Goal: Complete application form

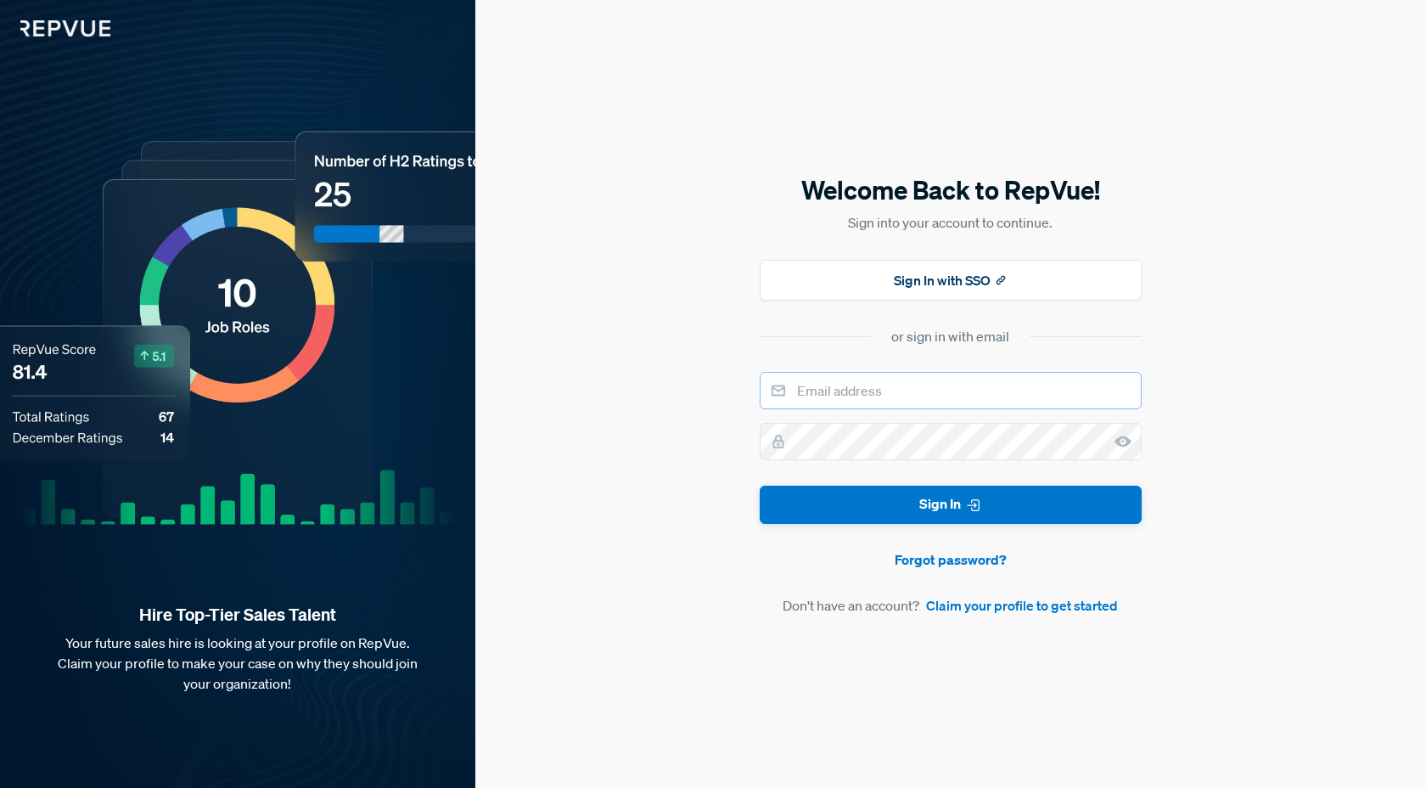
click at [935, 393] on input "email" at bounding box center [951, 390] width 382 height 37
type input "[PERSON_NAME][EMAIL_ADDRESS][DOMAIN_NAME]"
click at [1125, 435] on icon at bounding box center [1122, 441] width 17 height 17
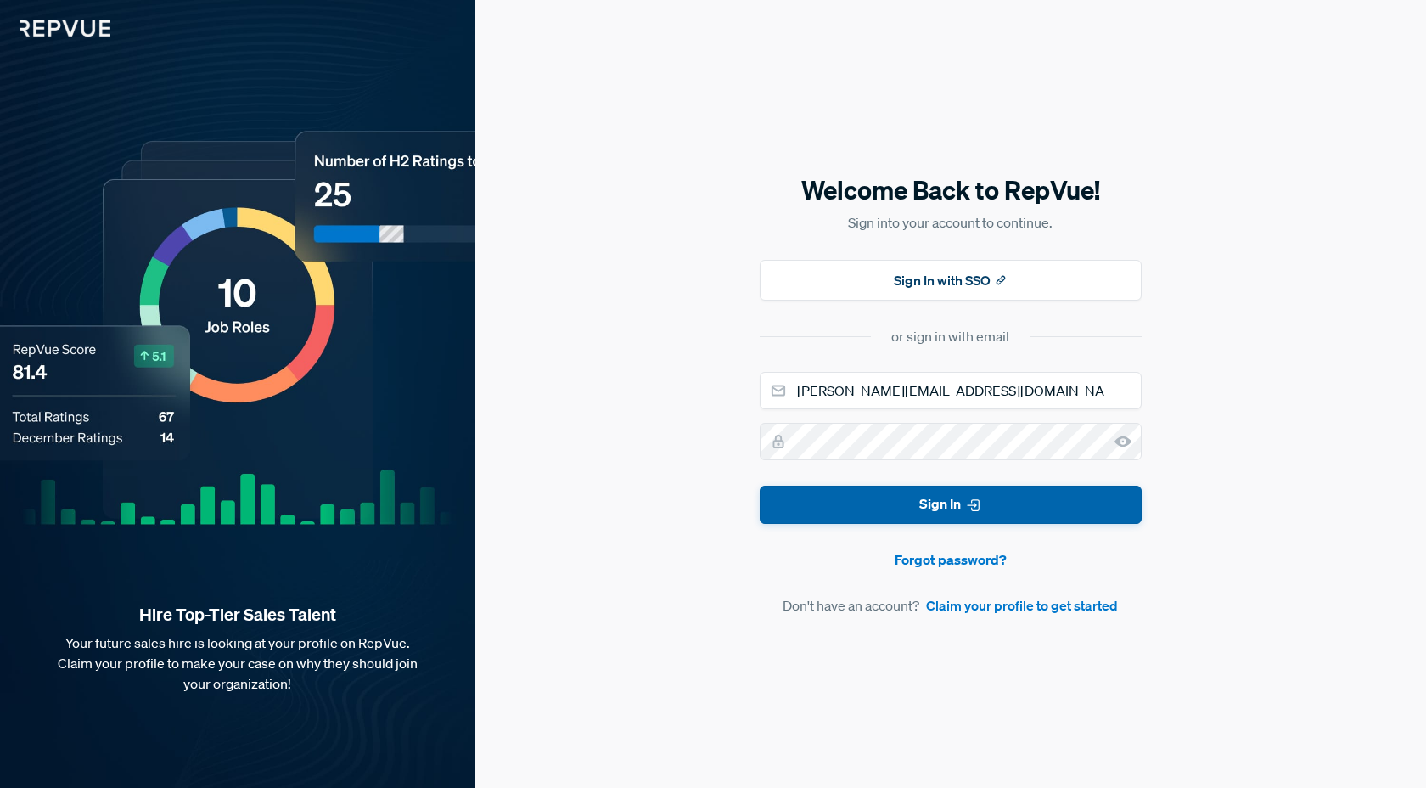
click at [1030, 502] on button "Sign In" at bounding box center [951, 504] width 382 height 38
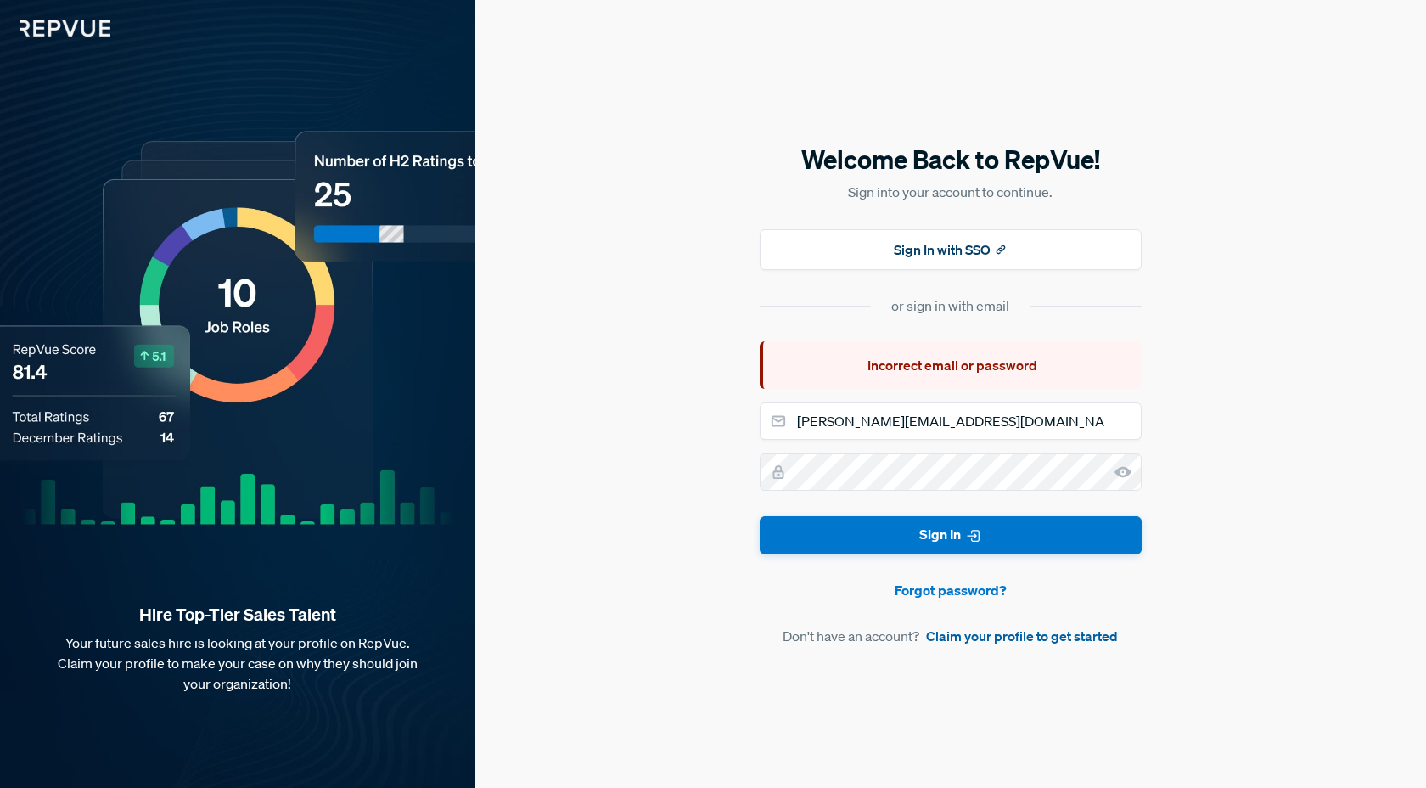
click at [1010, 631] on link "Claim your profile to get started" at bounding box center [1022, 635] width 192 height 20
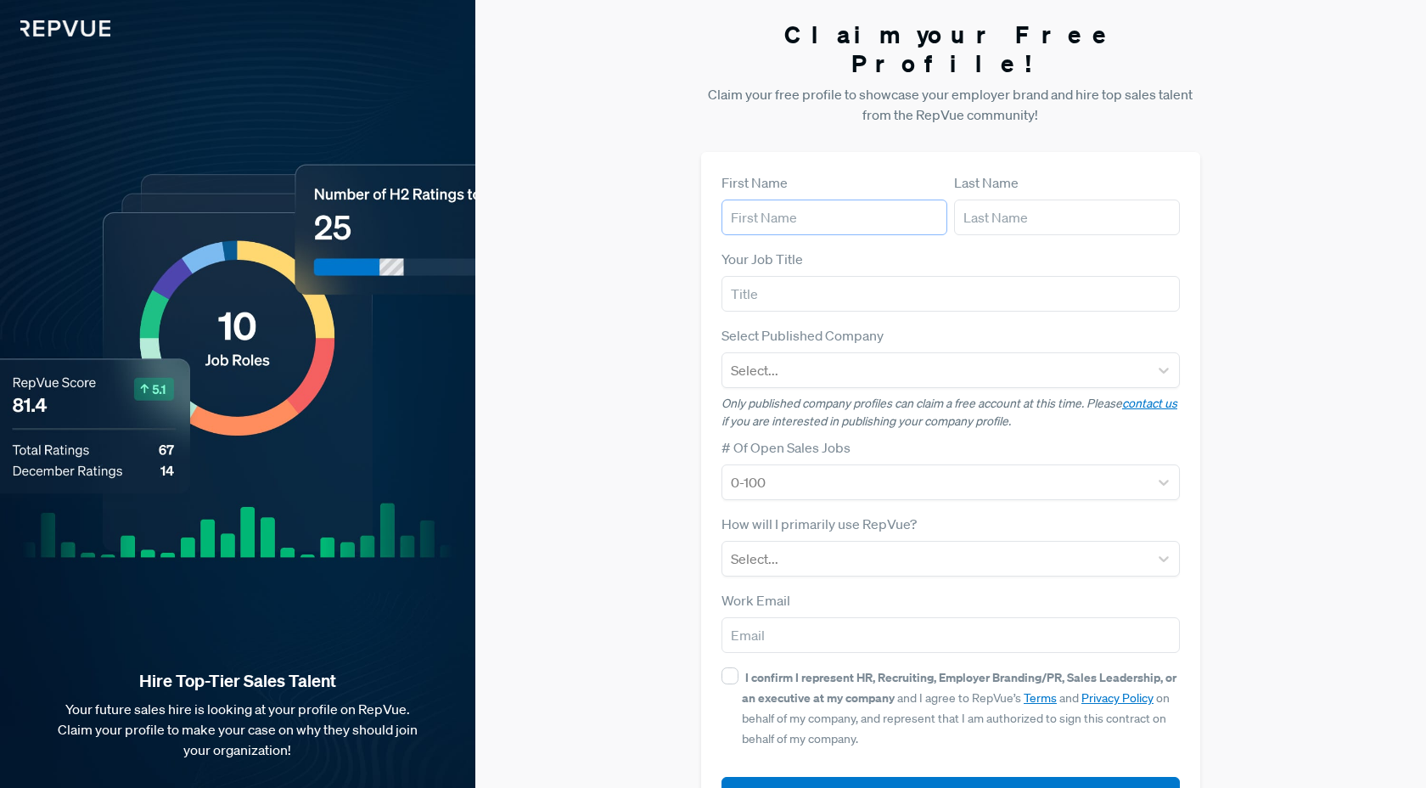
click at [773, 199] on input "text" at bounding box center [834, 217] width 226 height 36
type input "[PERSON_NAME]"
type input "Ahl"
type input "[PERSON_NAME][EMAIL_ADDRESS][DOMAIN_NAME]"
click at [868, 547] on div at bounding box center [935, 559] width 409 height 24
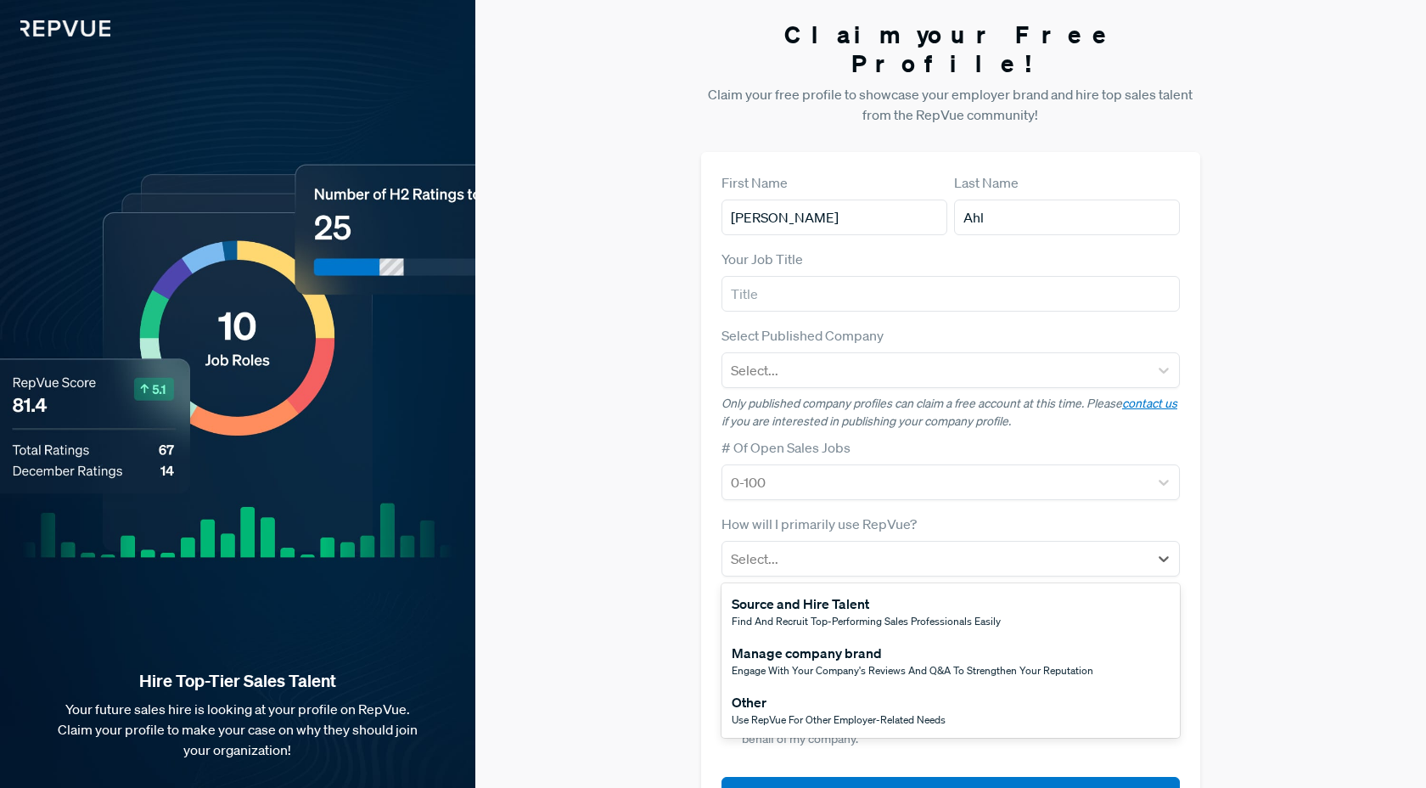
click at [851, 712] on span "Use RepVue for other employer-related needs" at bounding box center [839, 719] width 214 height 14
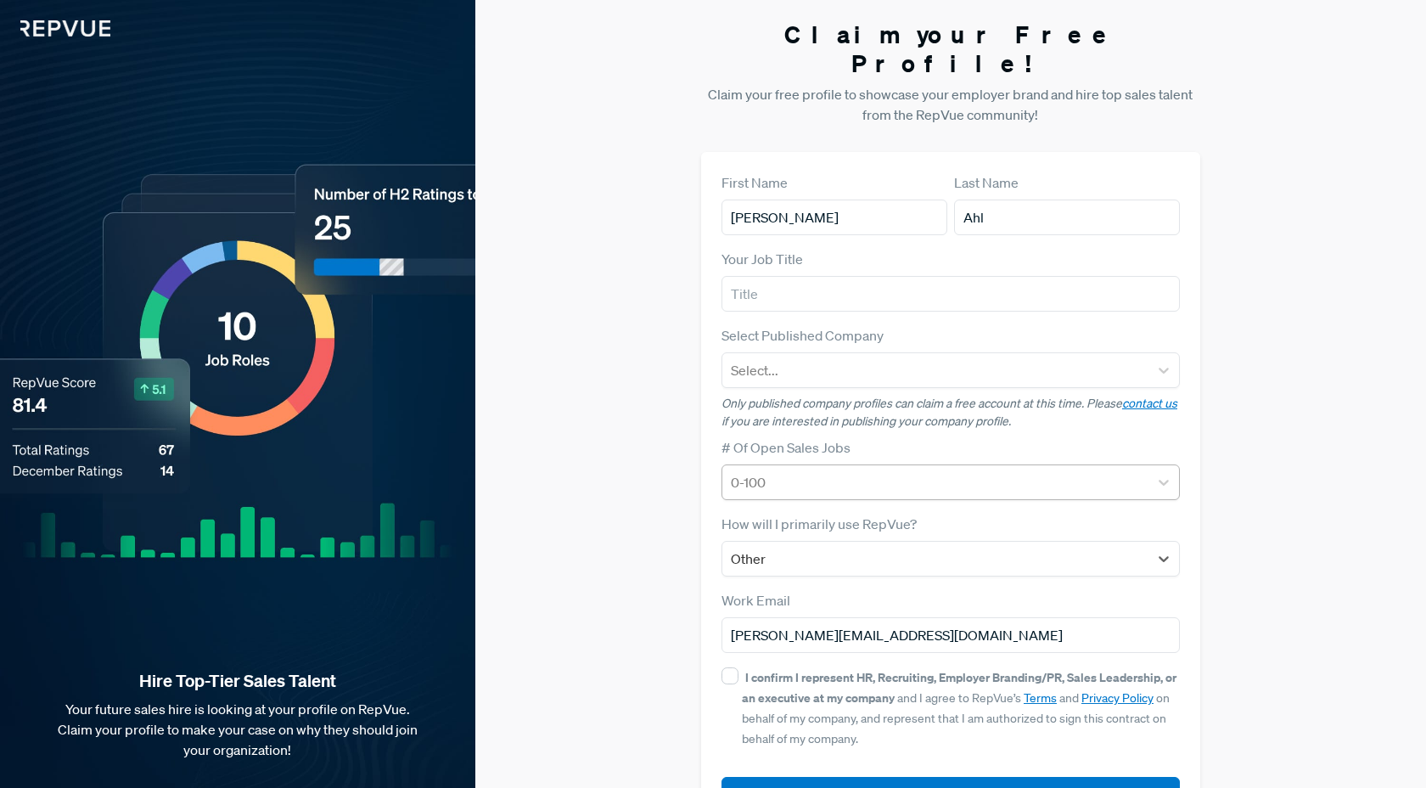
click at [824, 468] on div "0-100" at bounding box center [935, 482] width 426 height 31
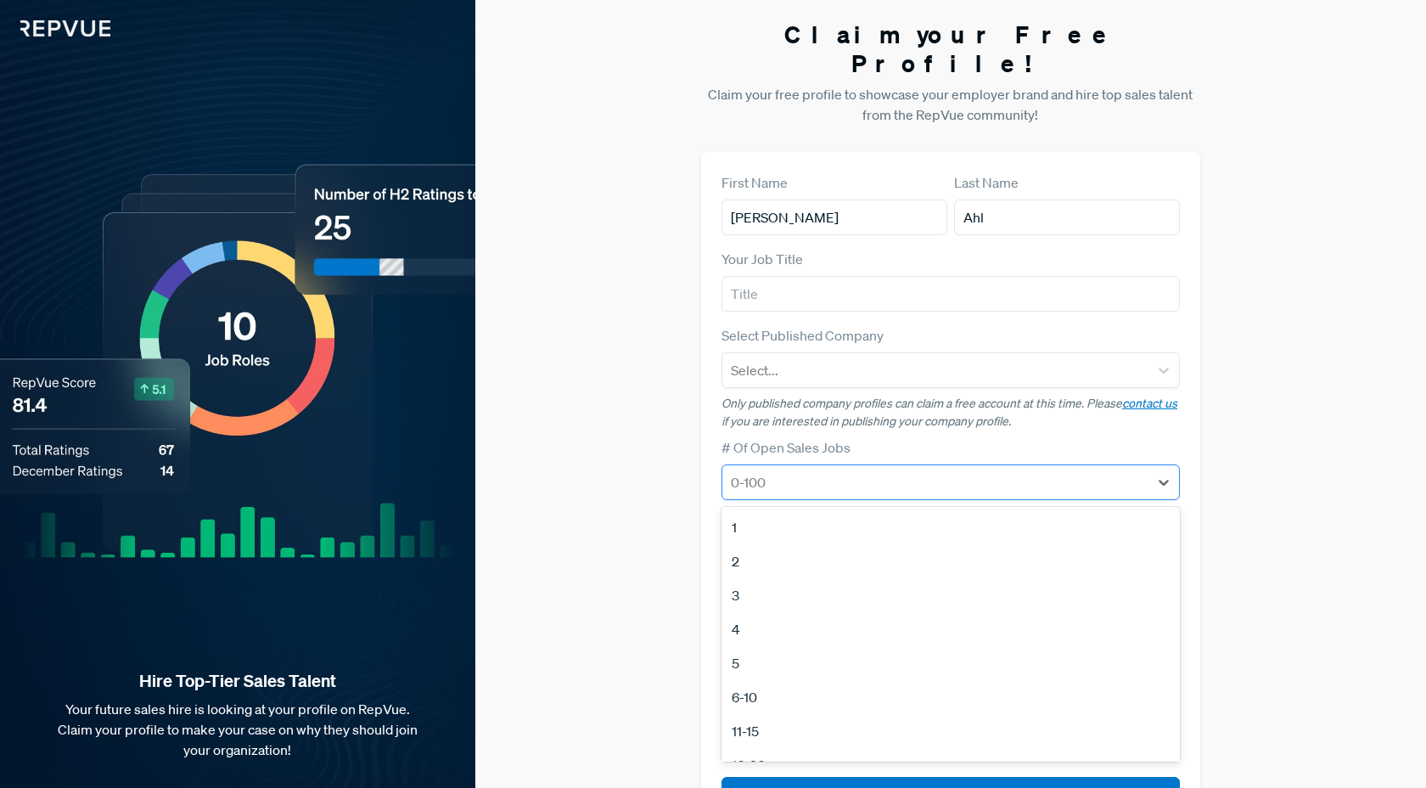
click at [824, 468] on div "0-100" at bounding box center [935, 482] width 426 height 31
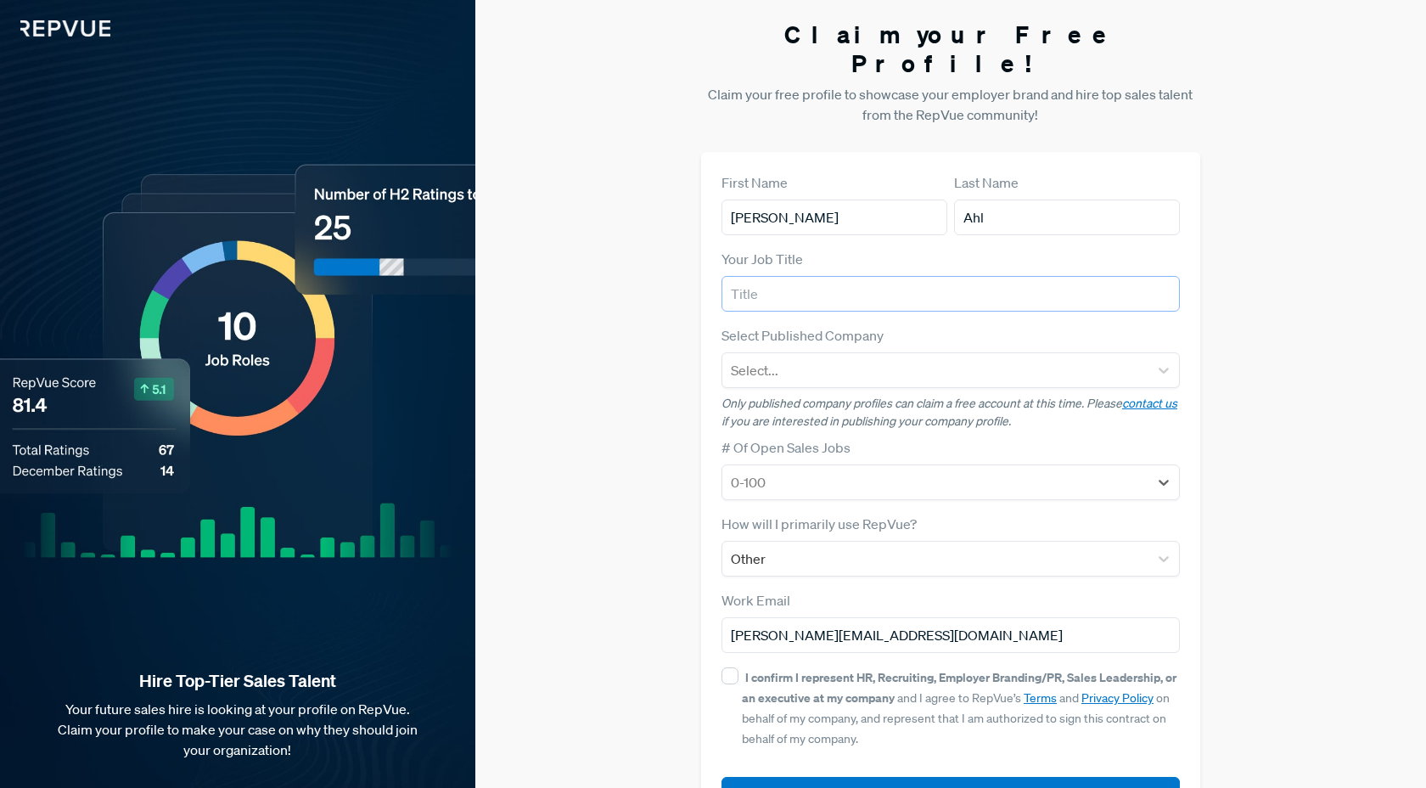
click at [838, 276] on input "text" at bounding box center [950, 294] width 458 height 36
type input "I"
type input "Advisor"
click at [873, 358] on div at bounding box center [935, 370] width 409 height 24
type input "i"
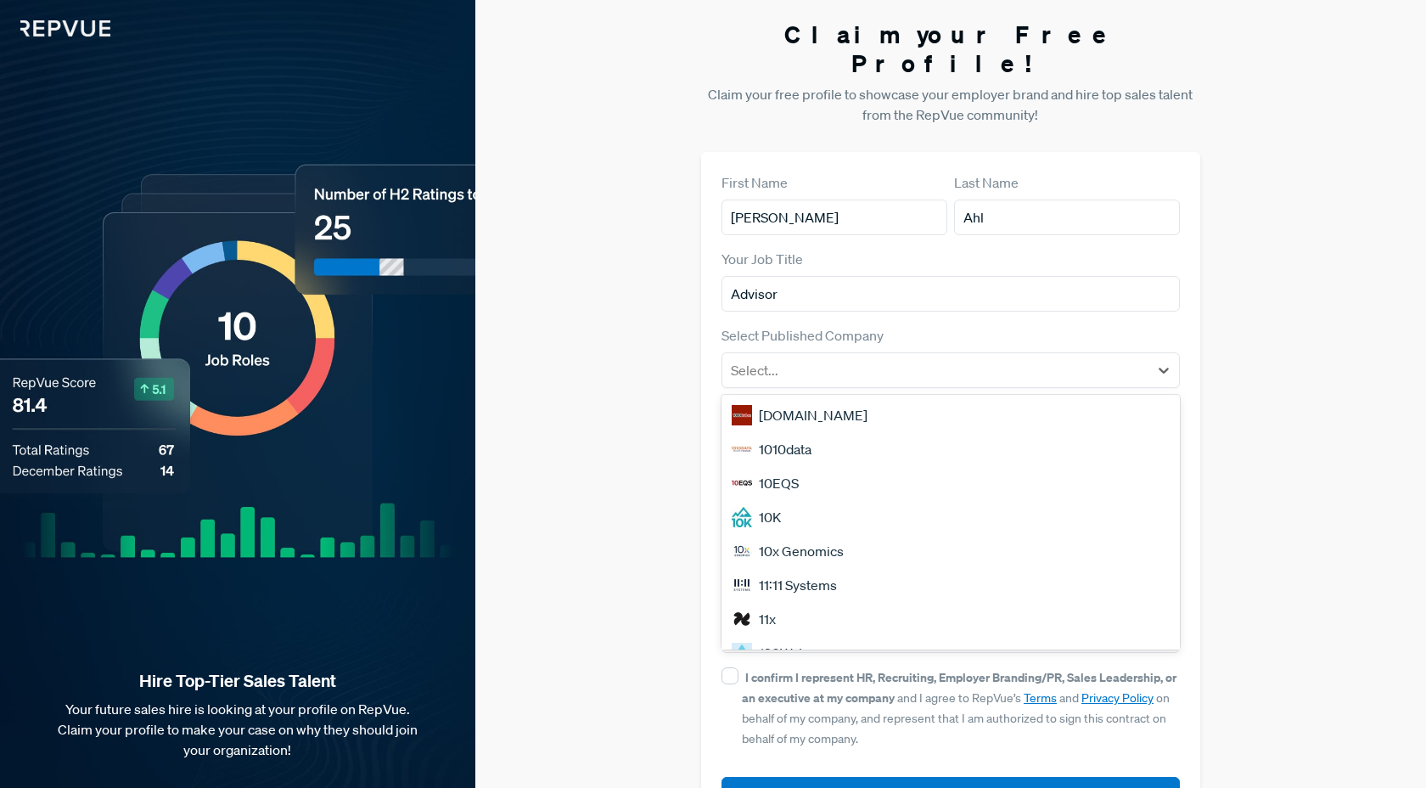
click at [525, 491] on div "Claim your Free Profile! Claim your free profile to showcase your employer bran…" at bounding box center [950, 427] width 951 height 854
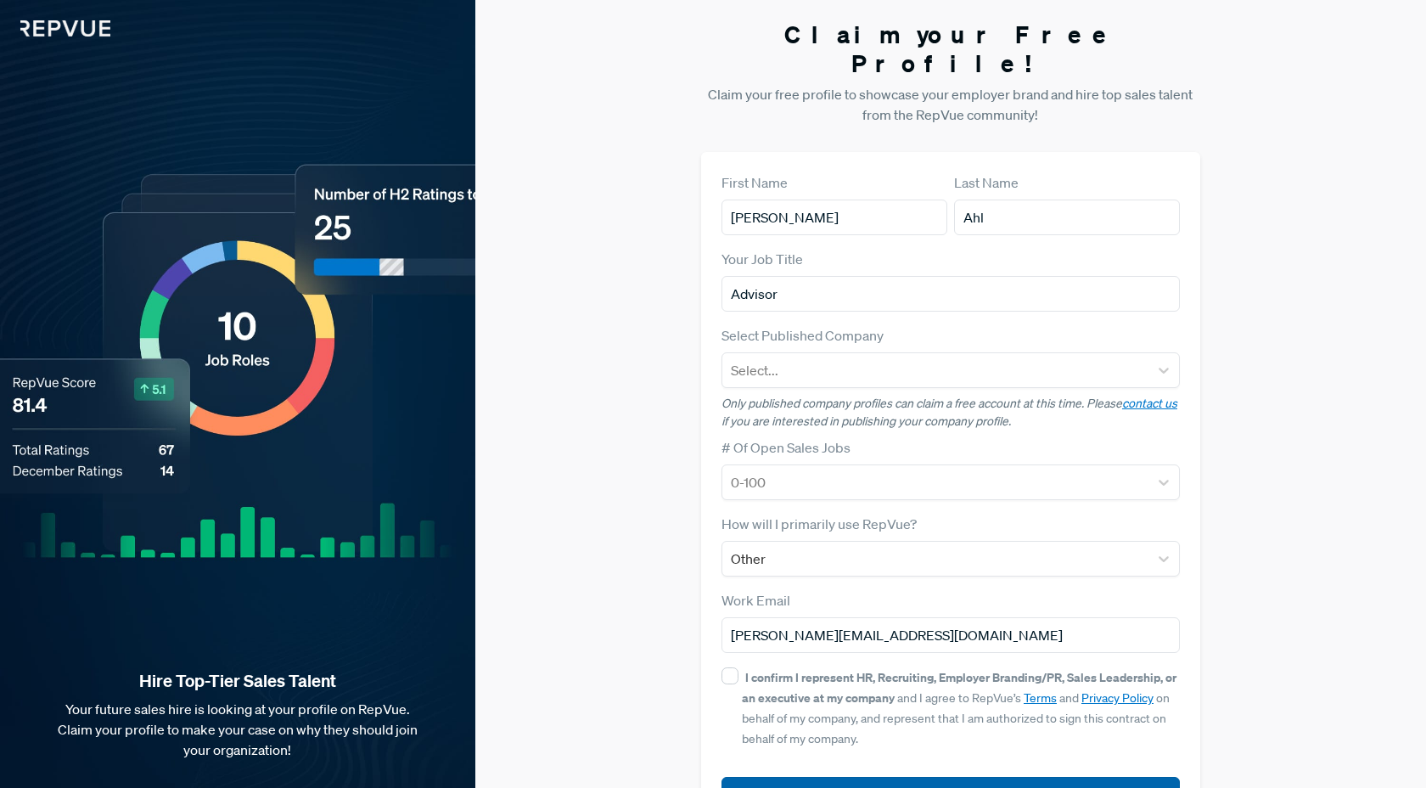
click at [862, 777] on button "Submit" at bounding box center [950, 795] width 458 height 36
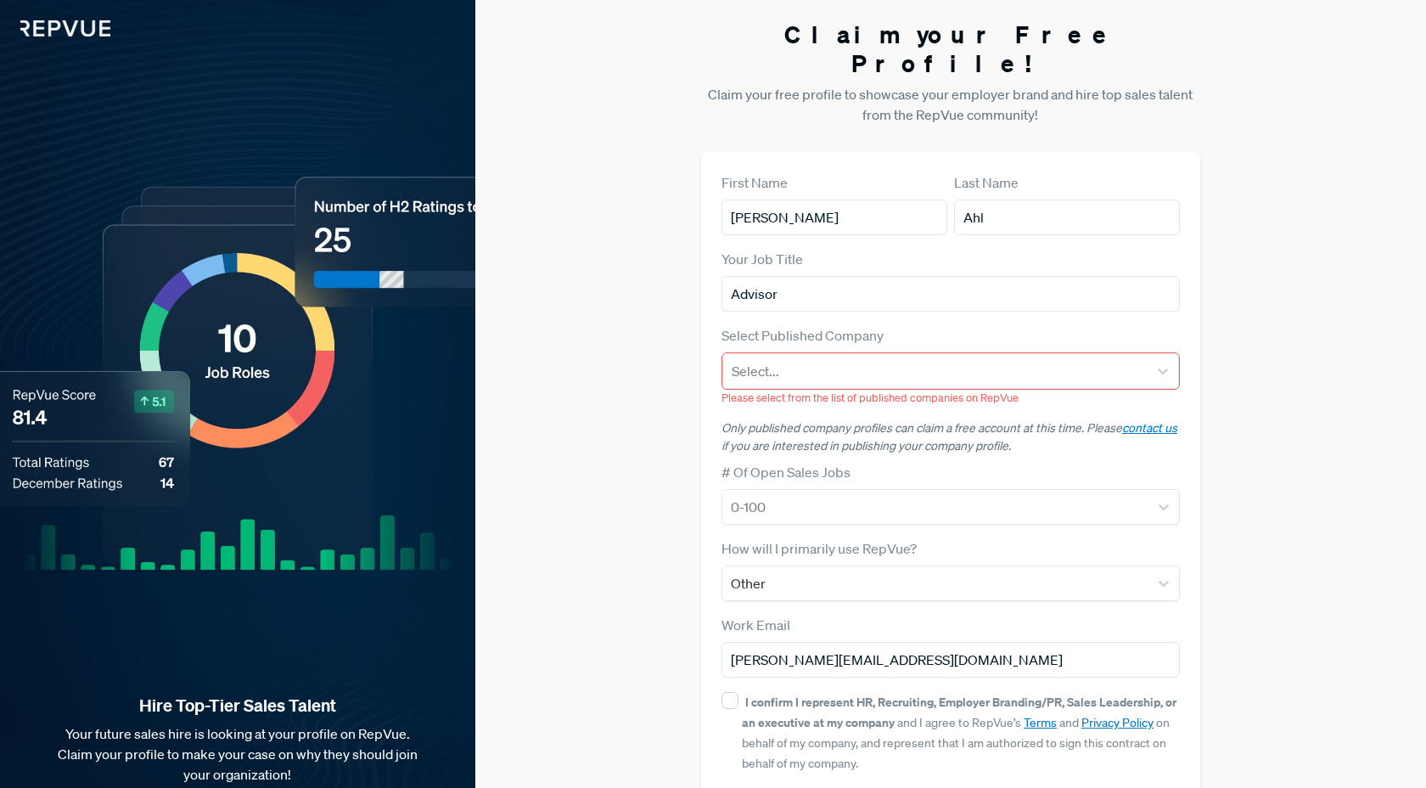
click at [53, 35] on img at bounding box center [55, 18] width 110 height 36
